Goal: Register for event/course

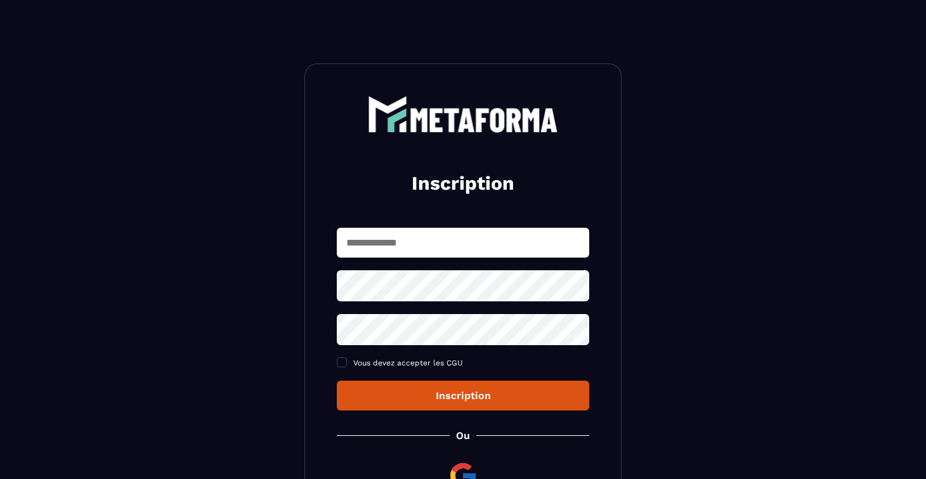
click at [408, 239] on input "text" at bounding box center [463, 243] width 252 height 30
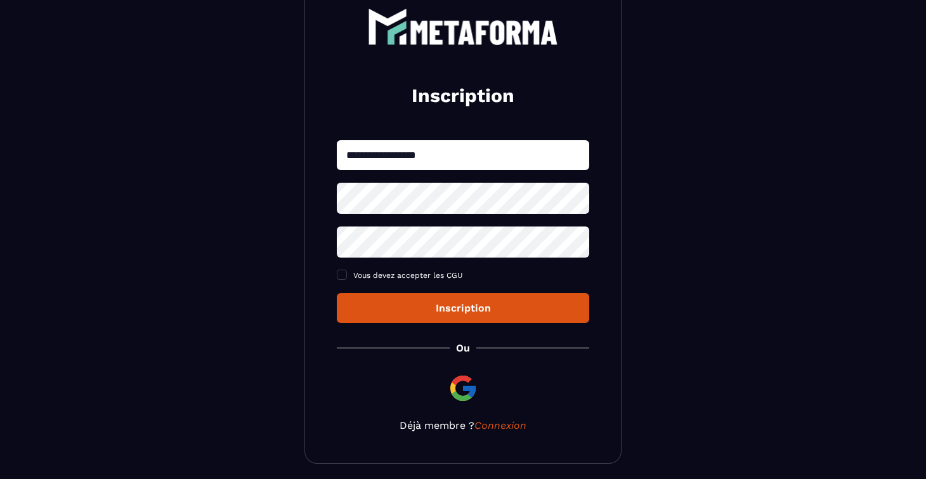
scroll to position [102, 0]
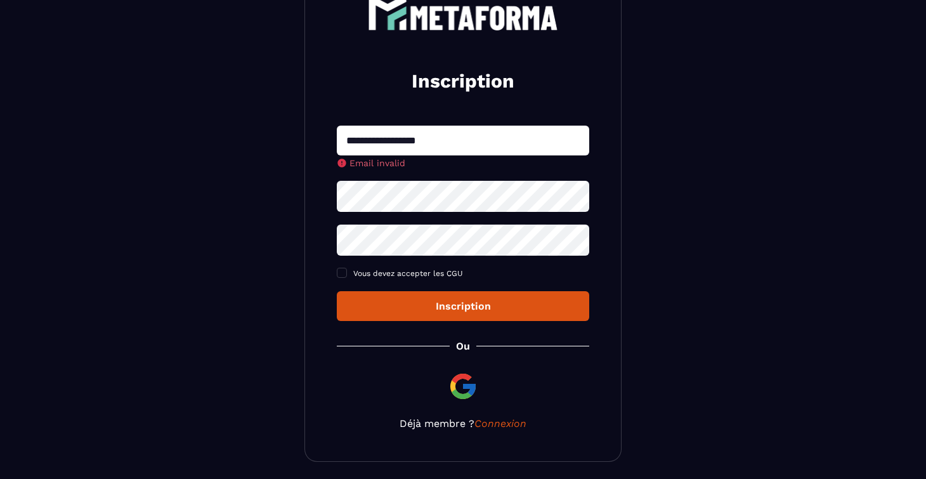
click at [674, 337] on section "**********" at bounding box center [463, 211] width 926 height 627
click at [442, 137] on input "**********" at bounding box center [463, 141] width 252 height 30
type input "*"
type input "**********"
click at [361, 202] on div "**********" at bounding box center [463, 223] width 252 height 195
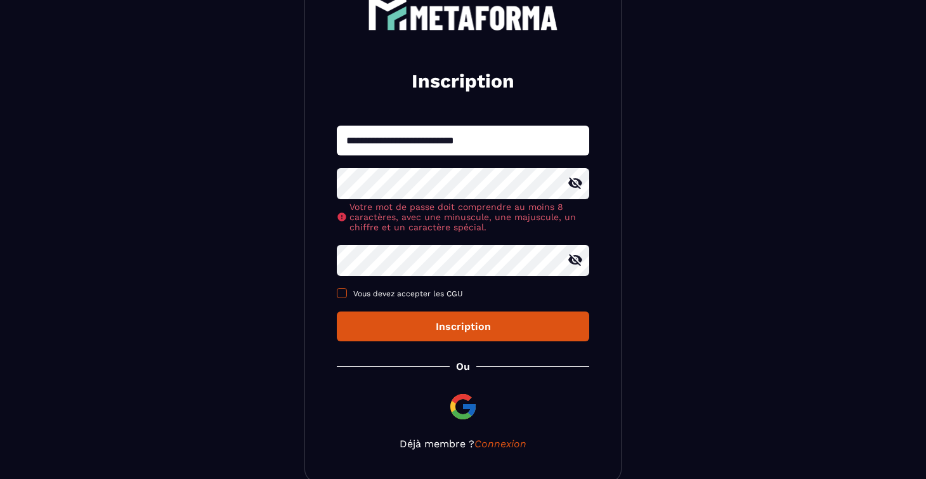
click at [344, 299] on label "Vous devez accepter les CGU" at bounding box center [463, 294] width 252 height 10
click at [577, 190] on icon at bounding box center [575, 183] width 15 height 15
click at [578, 261] on icon at bounding box center [575, 259] width 15 height 15
click at [528, 299] on div "**********" at bounding box center [463, 234] width 252 height 216
click at [449, 329] on div "Inscription" at bounding box center [463, 326] width 232 height 12
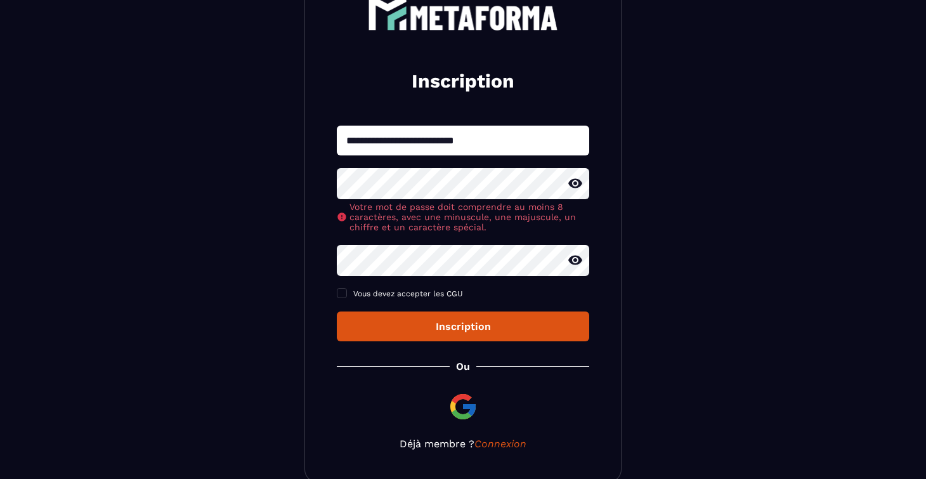
click at [446, 327] on div "Inscription" at bounding box center [463, 326] width 232 height 12
click at [469, 325] on div "Inscription" at bounding box center [463, 326] width 232 height 12
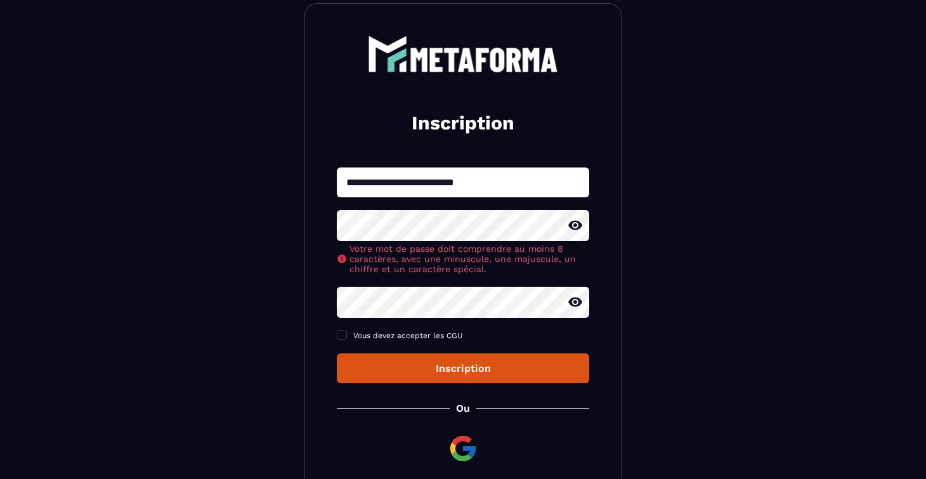
scroll to position [0, 0]
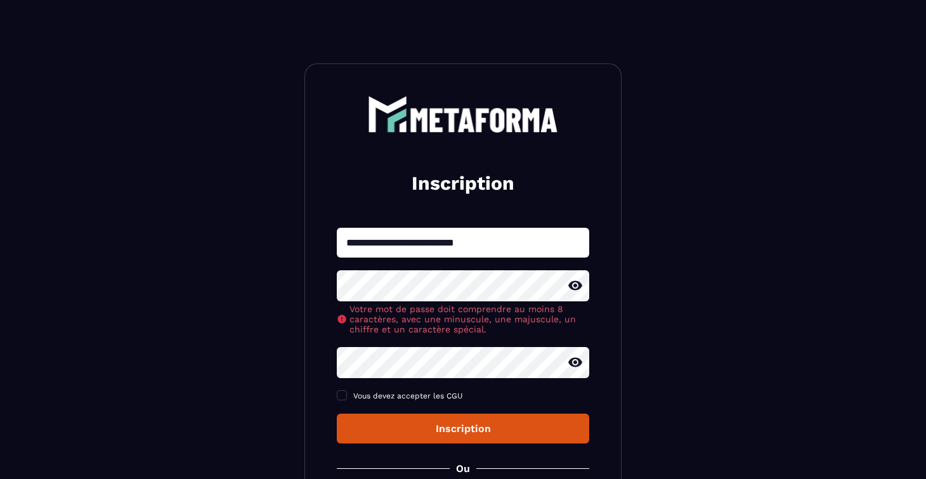
click at [428, 429] on div "Inscription" at bounding box center [463, 428] width 232 height 12
click at [467, 422] on button "Inscription" at bounding box center [463, 428] width 252 height 30
click at [467, 439] on button "Inscription" at bounding box center [463, 428] width 252 height 30
click at [346, 398] on span at bounding box center [342, 395] width 10 height 10
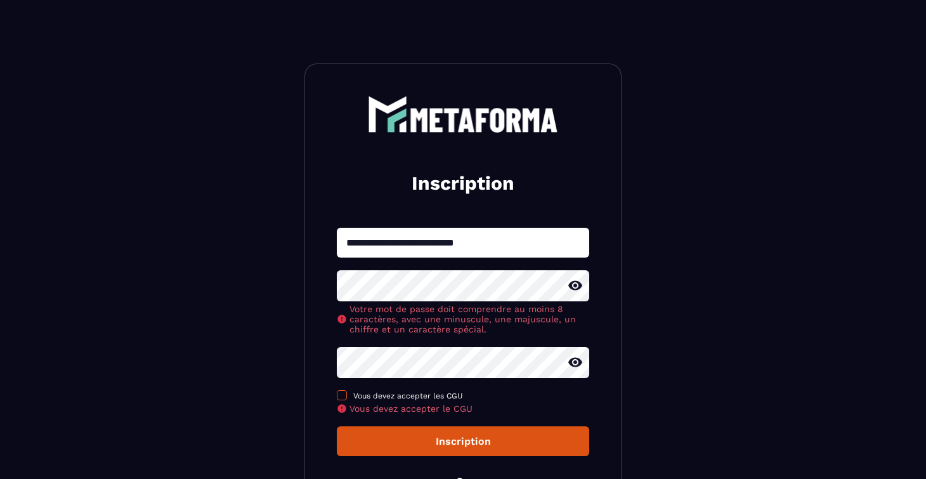
click at [342, 395] on span at bounding box center [342, 395] width 10 height 10
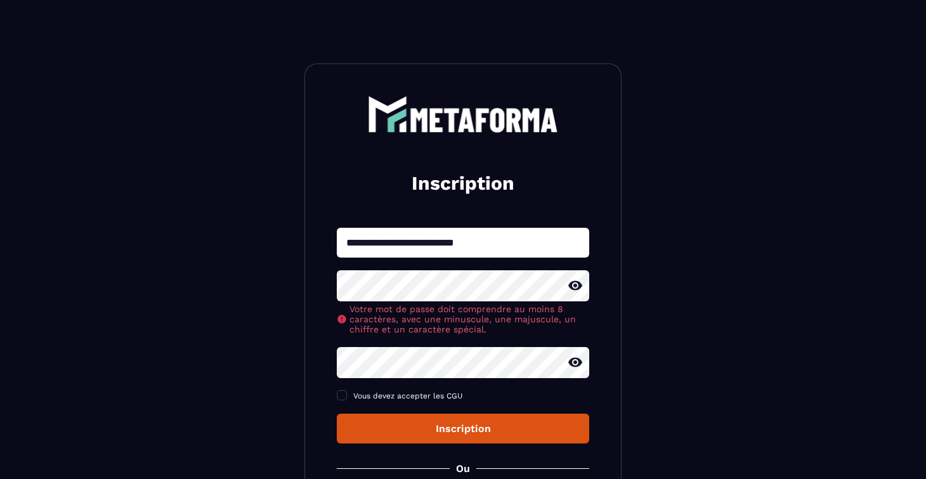
click at [576, 287] on icon at bounding box center [575, 286] width 14 height 10
click at [575, 290] on icon at bounding box center [575, 285] width 15 height 15
click at [512, 434] on div "Inscription" at bounding box center [463, 428] width 232 height 12
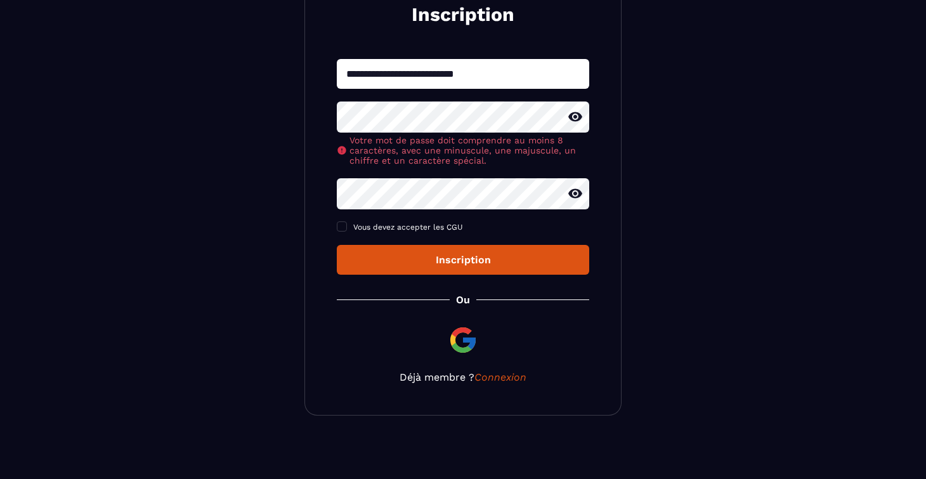
click at [452, 259] on div "Inscription" at bounding box center [463, 260] width 232 height 12
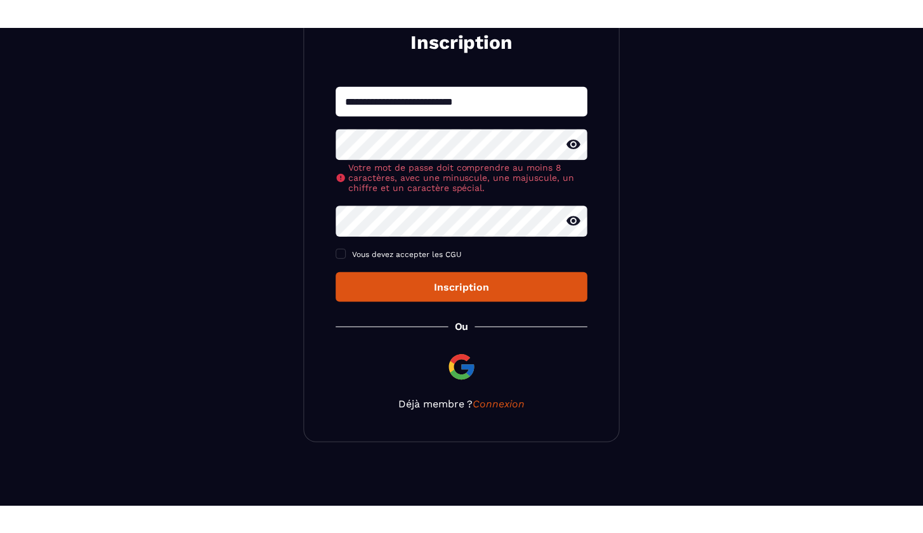
scroll to position [0, 0]
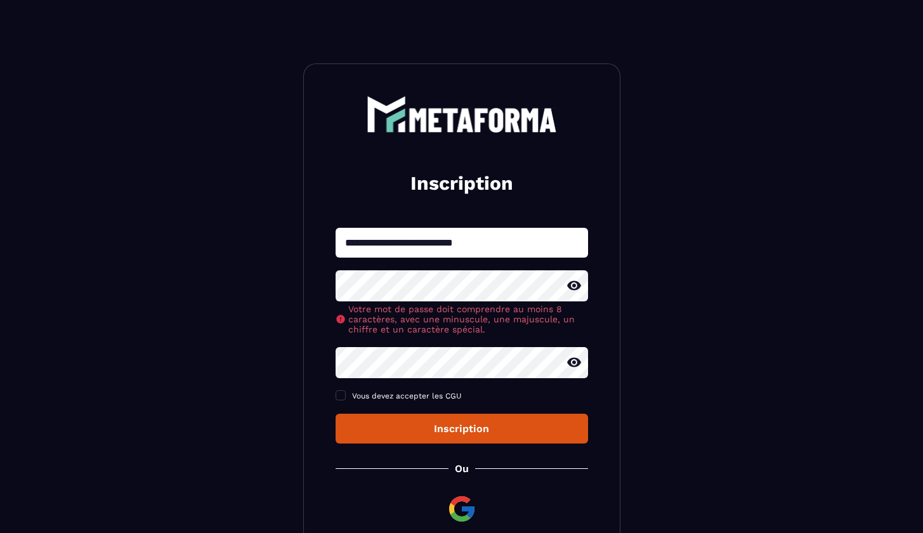
click at [481, 437] on button "Inscription" at bounding box center [461, 428] width 252 height 30
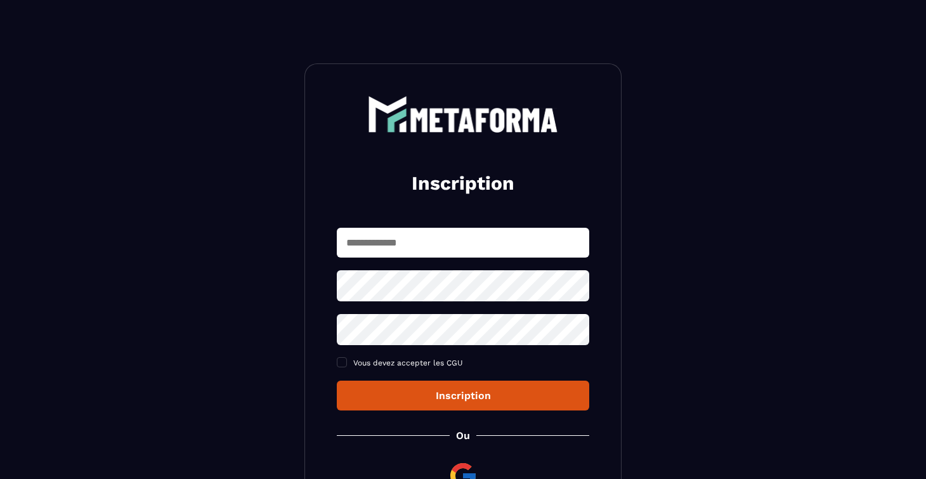
click at [410, 245] on input "text" at bounding box center [463, 243] width 252 height 30
type input "**********"
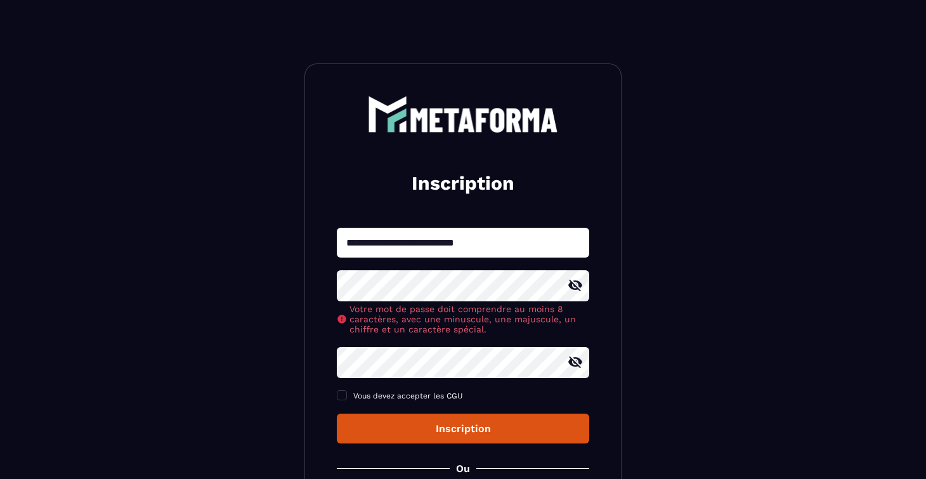
click at [415, 423] on div "Inscription" at bounding box center [463, 428] width 232 height 12
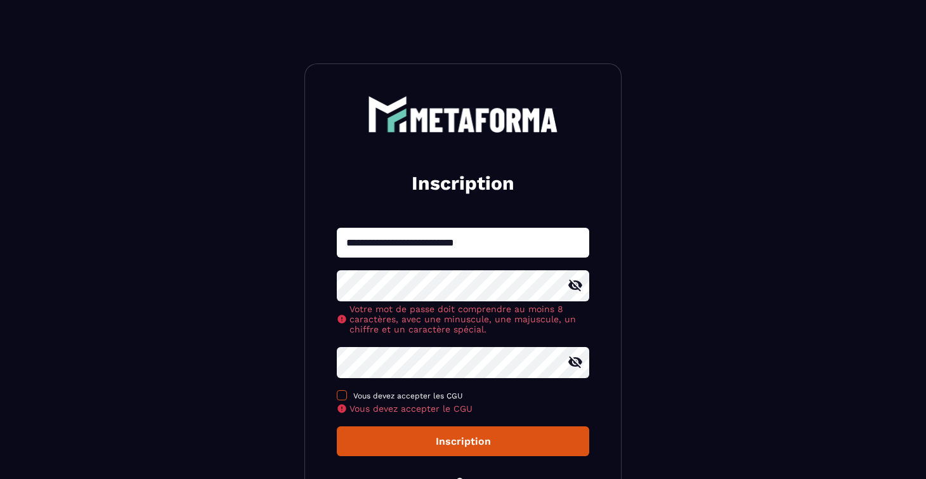
click at [348, 398] on label "Vous devez accepter les CGU" at bounding box center [463, 396] width 252 height 10
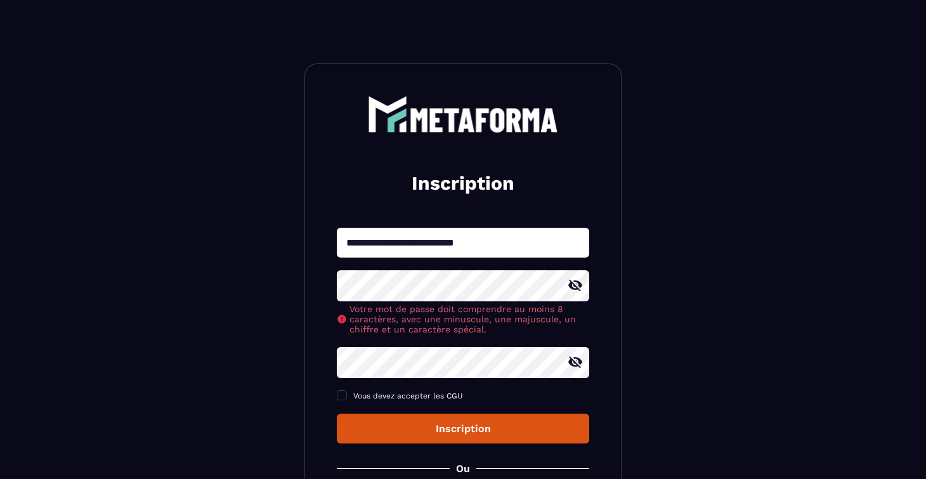
click at [417, 427] on div "Inscription" at bounding box center [463, 428] width 232 height 12
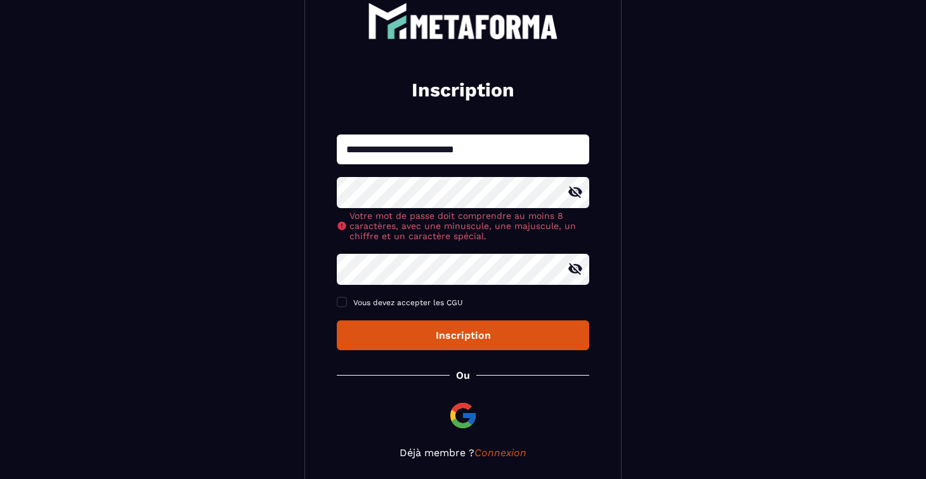
click at [460, 431] on img at bounding box center [463, 415] width 30 height 30
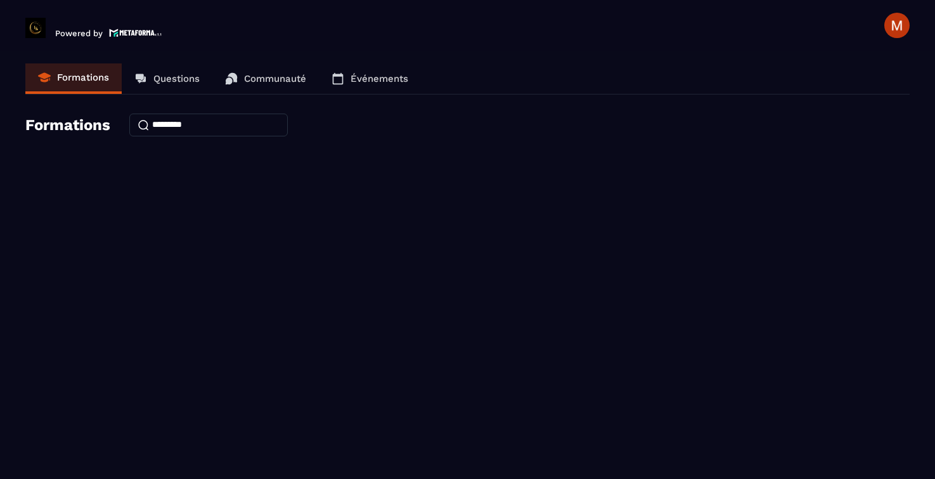
click at [185, 77] on p "Questions" at bounding box center [176, 78] width 46 height 11
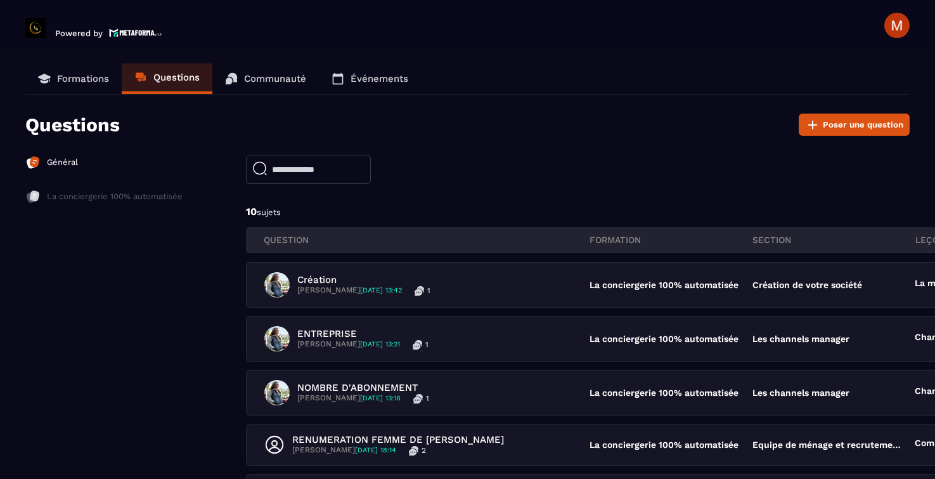
click at [100, 195] on p "La conciergerie 100% automatisée" at bounding box center [115, 196] width 136 height 11
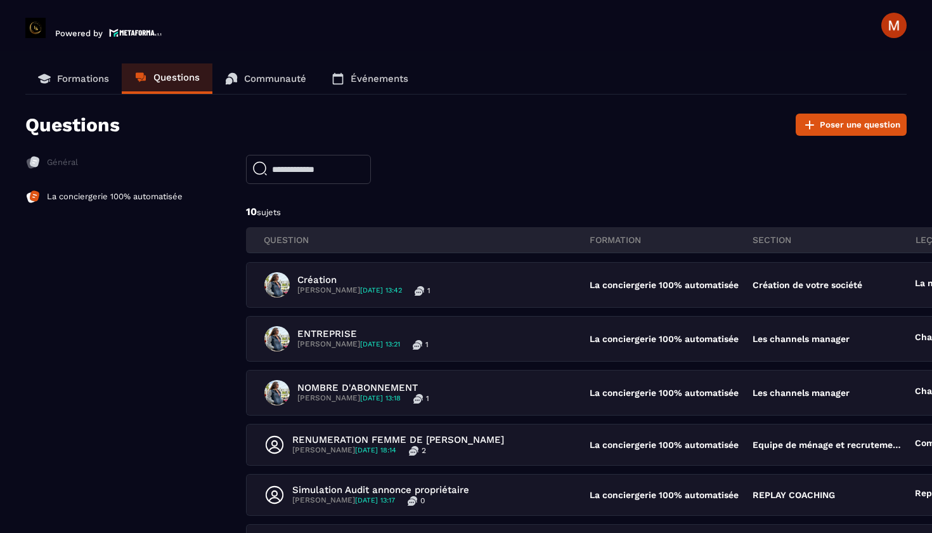
click at [359, 75] on p "Événements" at bounding box center [380, 78] width 58 height 11
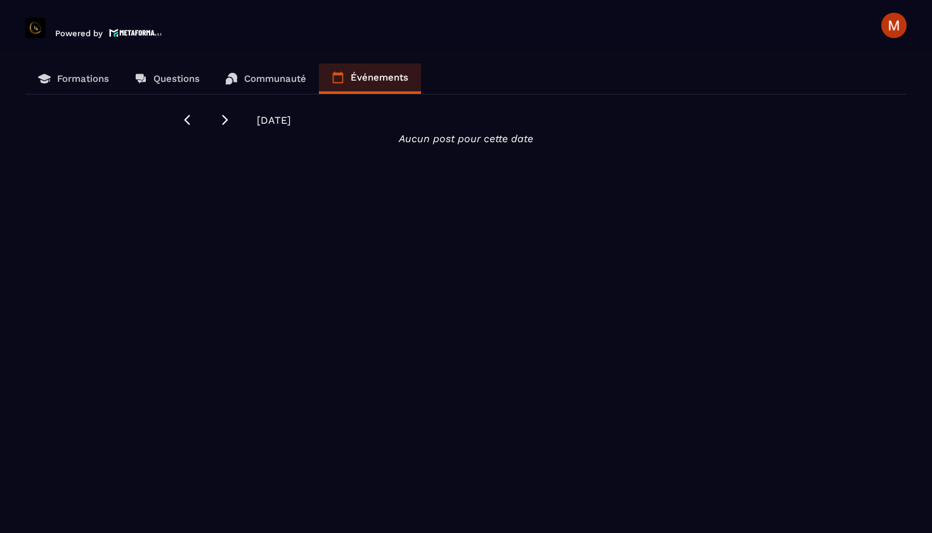
click at [287, 76] on p "Communauté" at bounding box center [275, 78] width 62 height 11
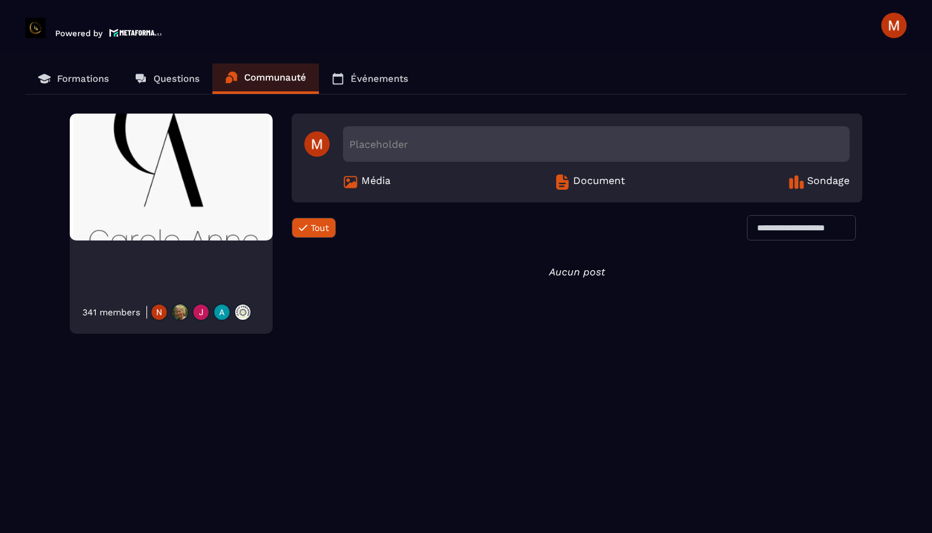
click at [82, 80] on p "Formations" at bounding box center [83, 78] width 52 height 11
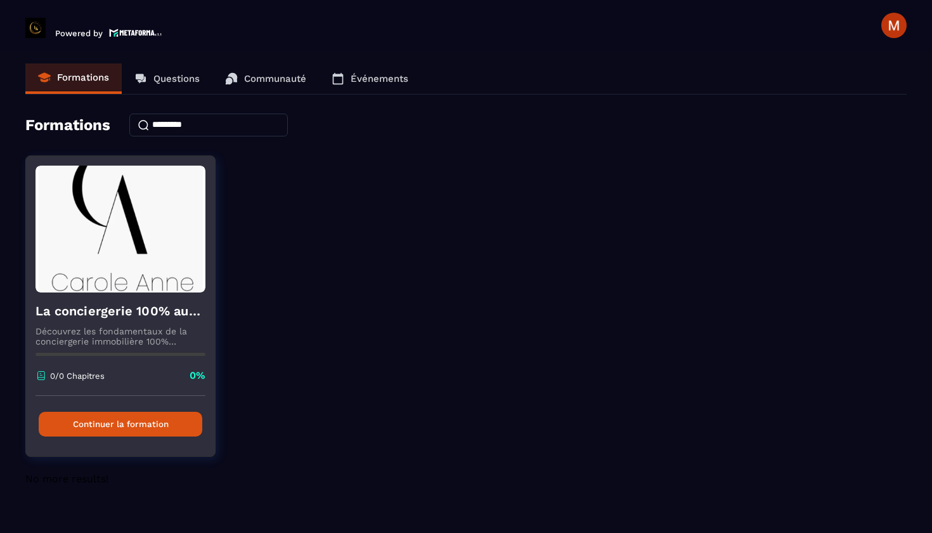
click at [107, 423] on button "Continuer la formation" at bounding box center [121, 424] width 164 height 25
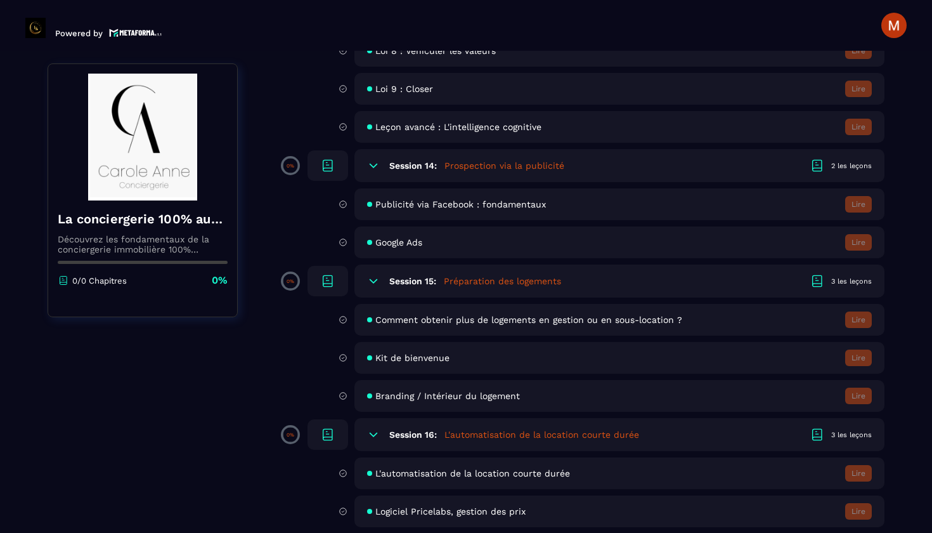
scroll to position [2086, 0]
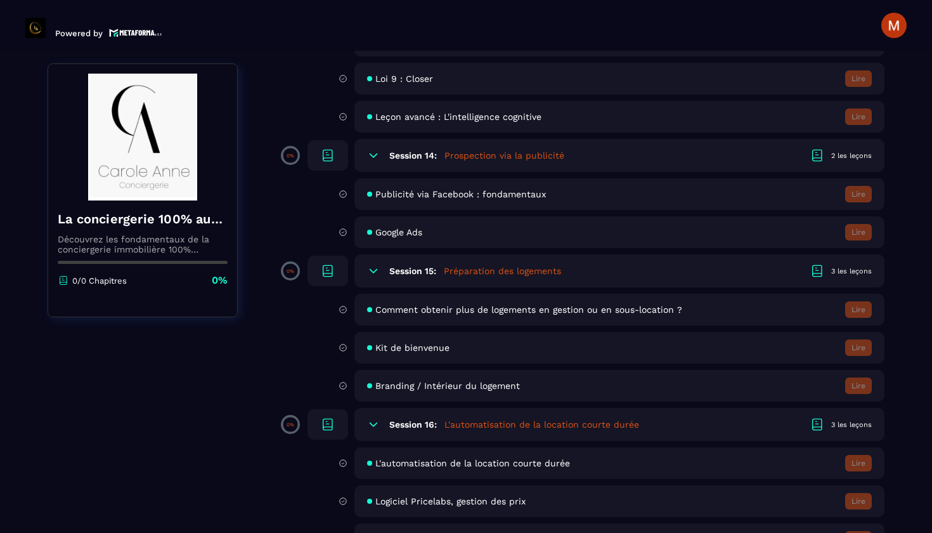
click at [414, 310] on span "Comment obtenir plus de logements en gestion ou en sous-location ?" at bounding box center [528, 309] width 307 height 10
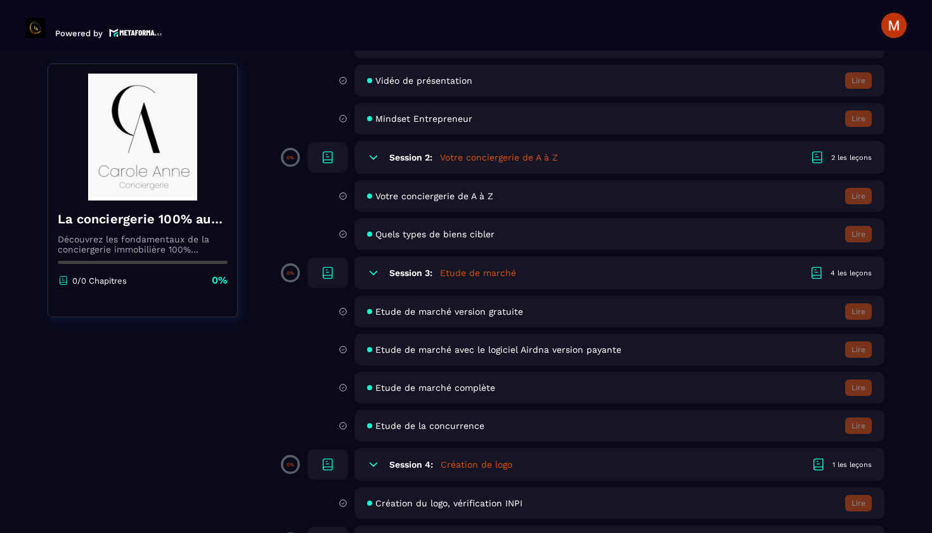
scroll to position [0, 0]
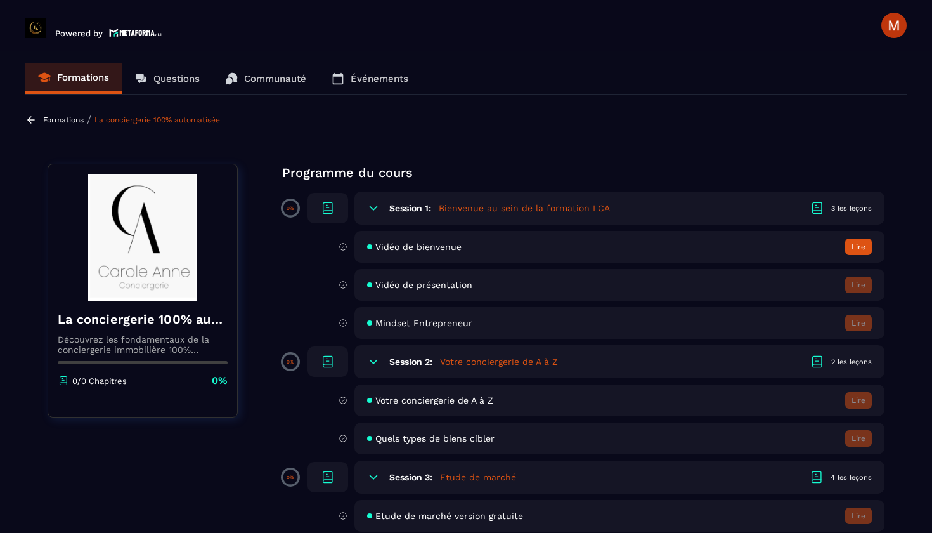
click at [861, 245] on button "Lire" at bounding box center [858, 246] width 27 height 16
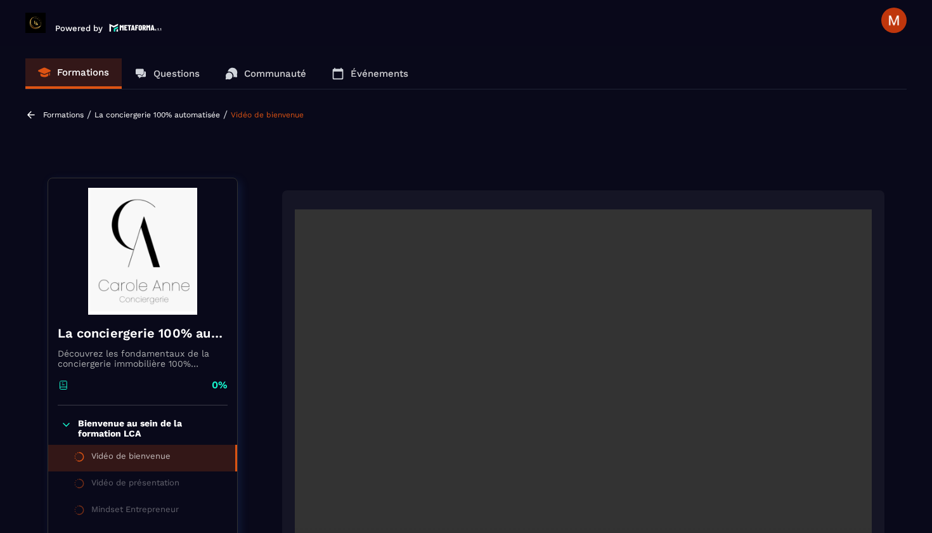
click at [55, 72] on link "Formations" at bounding box center [73, 73] width 96 height 30
